Goal: Navigation & Orientation: Find specific page/section

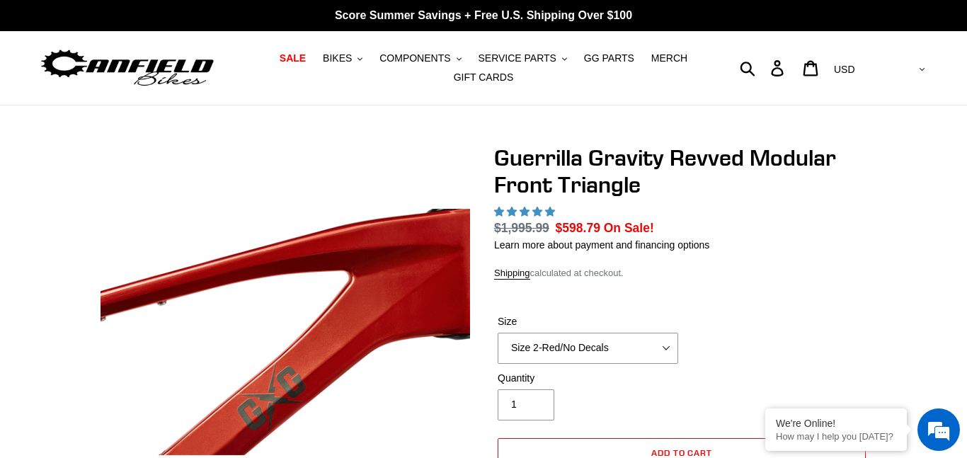
scroll to position [420, 0]
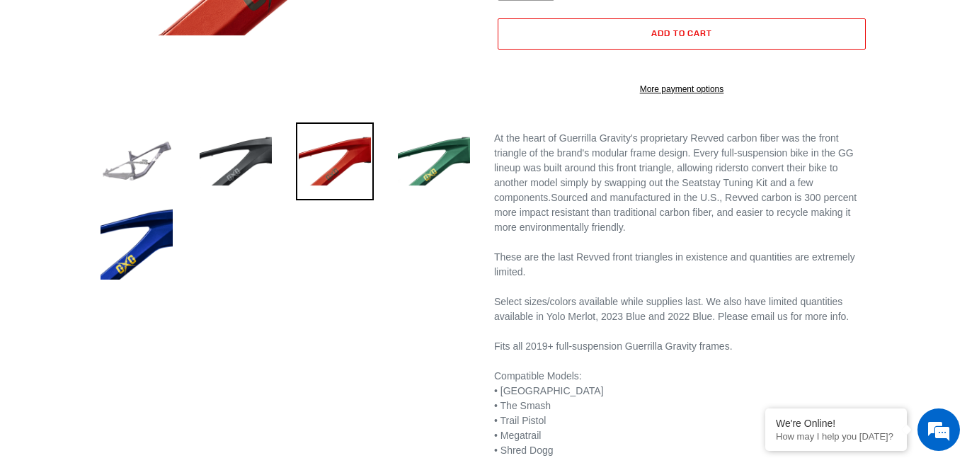
click at [149, 172] on img at bounding box center [137, 162] width 78 height 78
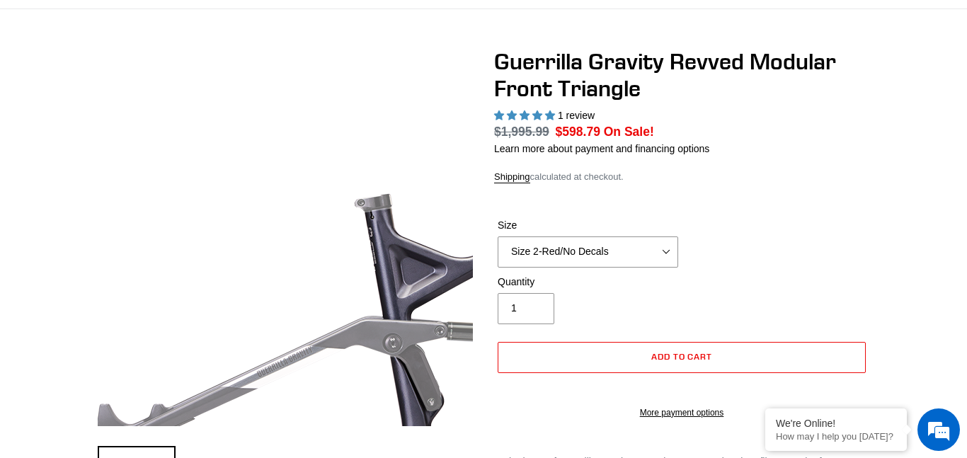
select select "highest-rating"
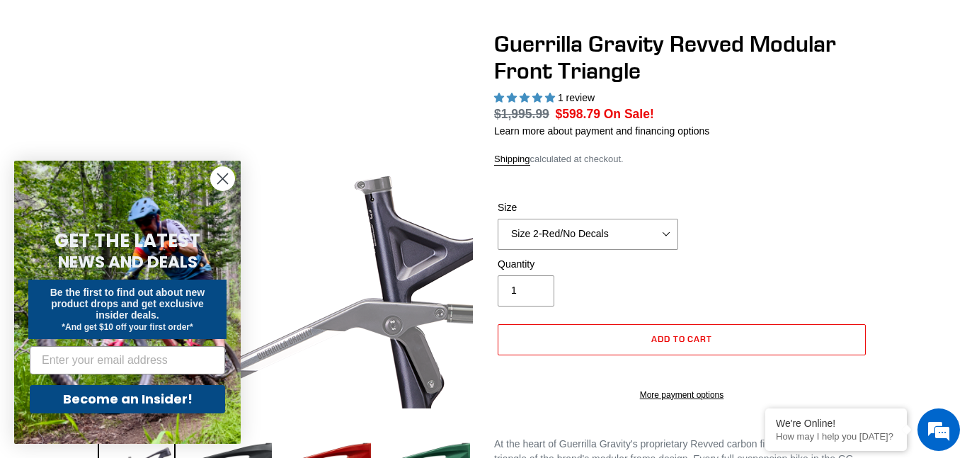
scroll to position [292, 0]
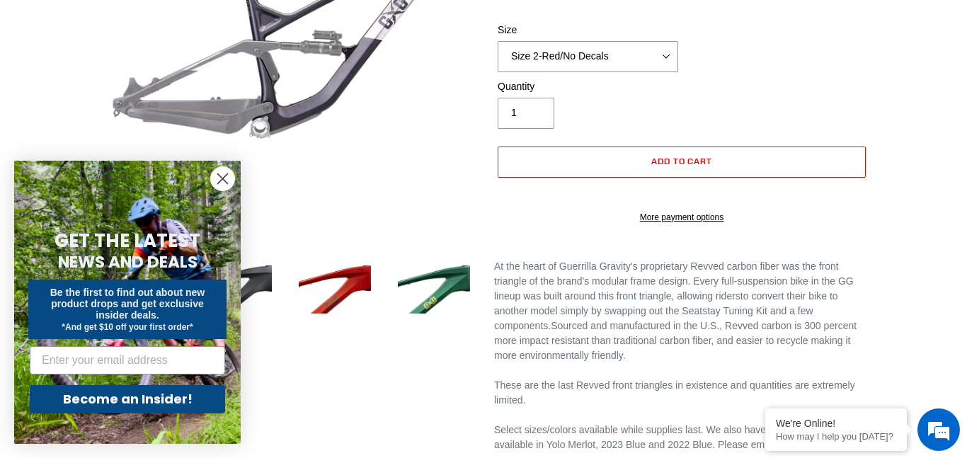
click at [228, 171] on circle "Close dialog" at bounding box center [222, 178] width 23 height 23
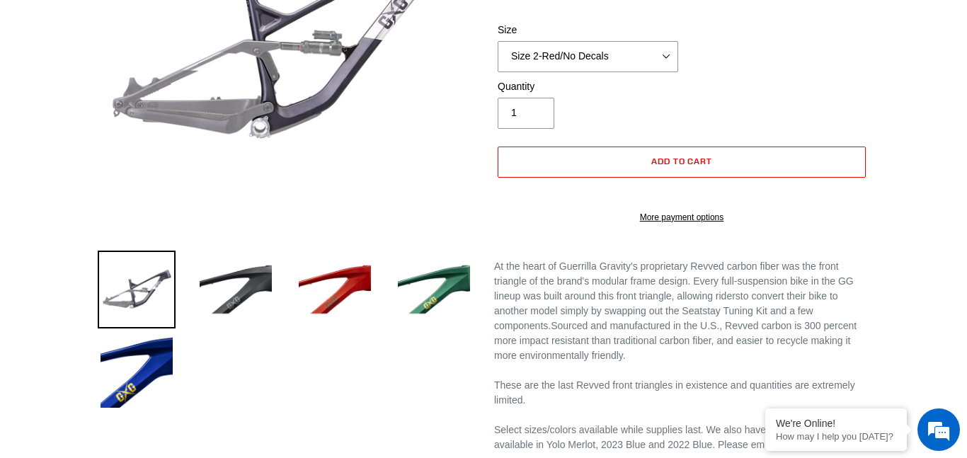
click at [172, 268] on img at bounding box center [137, 290] width 78 height 78
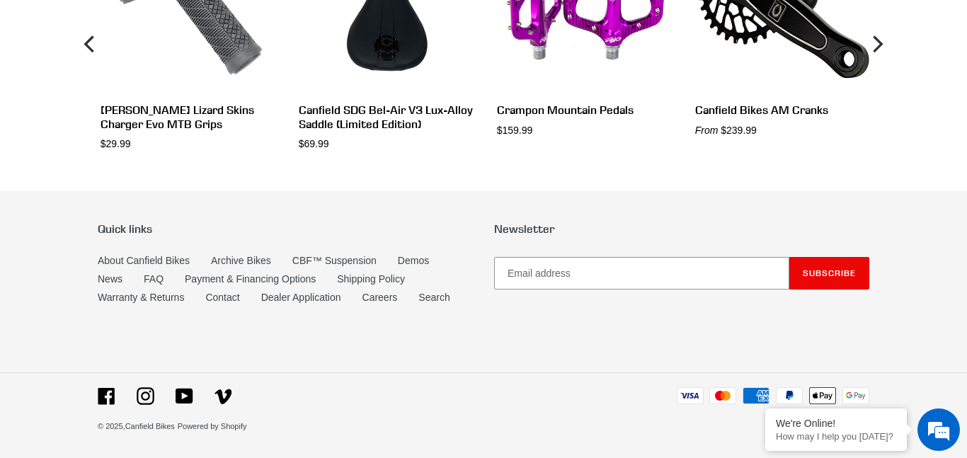
scroll to position [1707, 0]
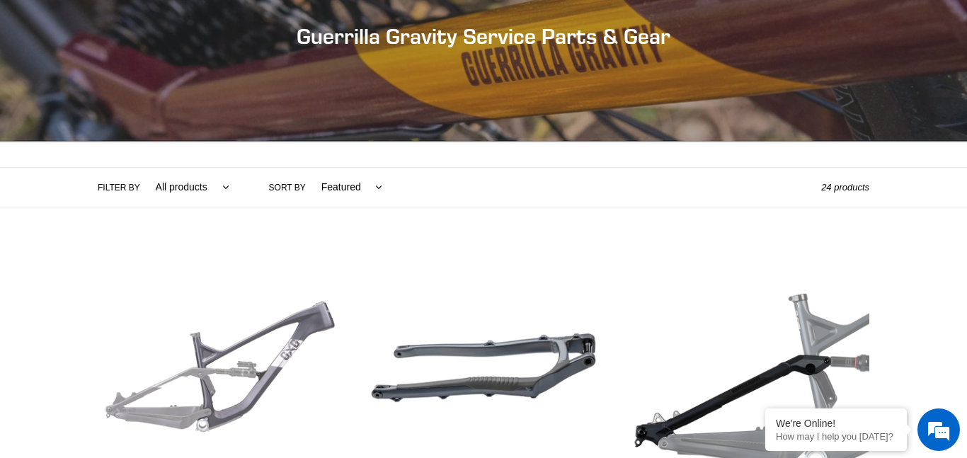
scroll to position [341, 0]
